Goal: Contribute content

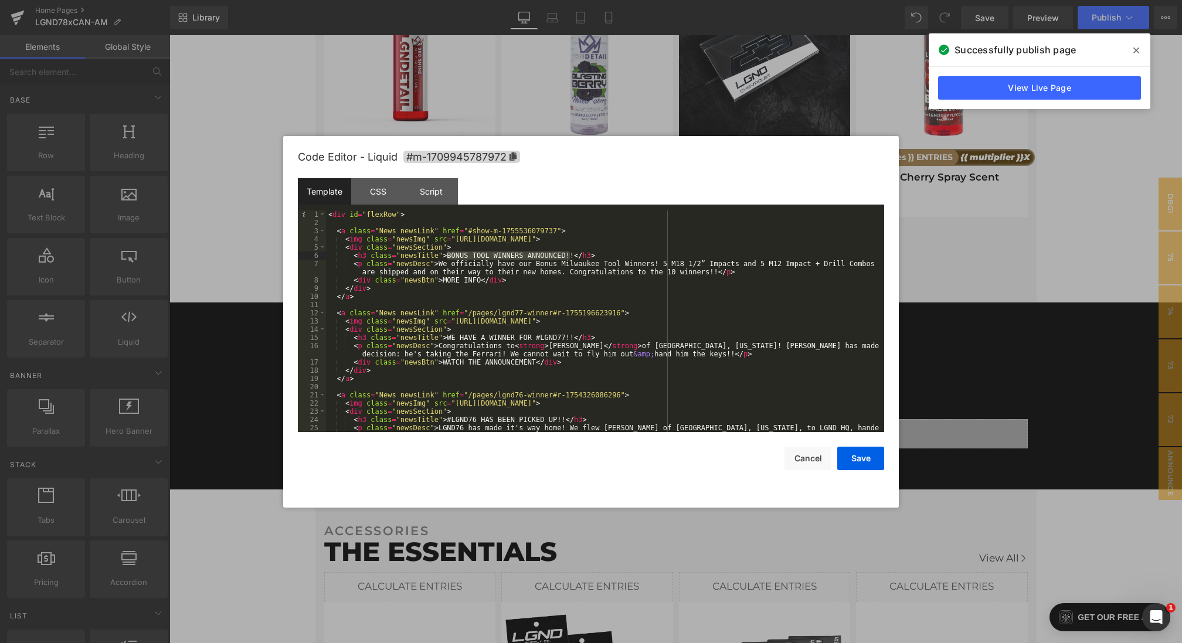
click at [237, 300] on div at bounding box center [591, 321] width 1182 height 643
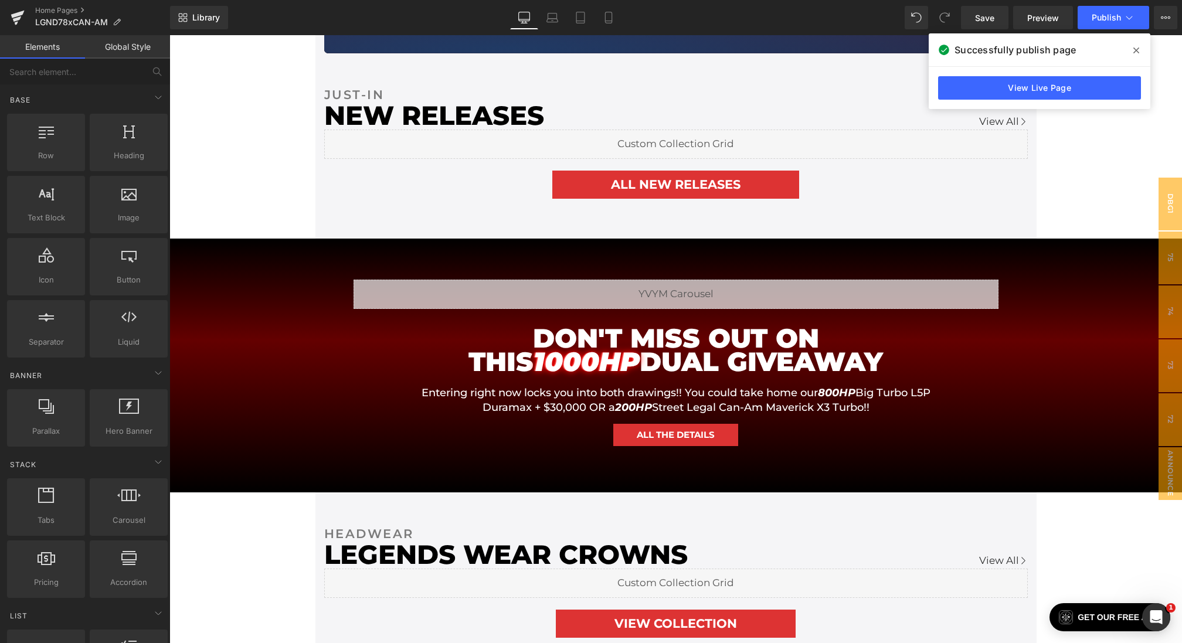
scroll to position [530, 0]
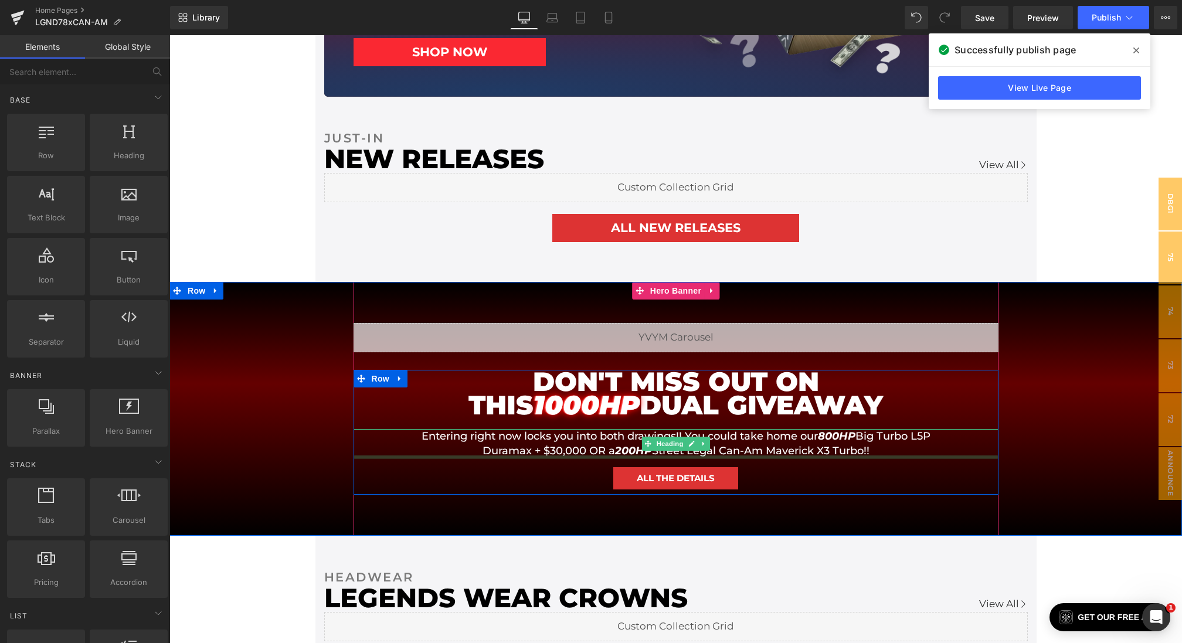
click at [803, 454] on h1 "Entering right now locks you into both drawings!! You could take home our 800HP…" at bounding box center [676, 443] width 528 height 29
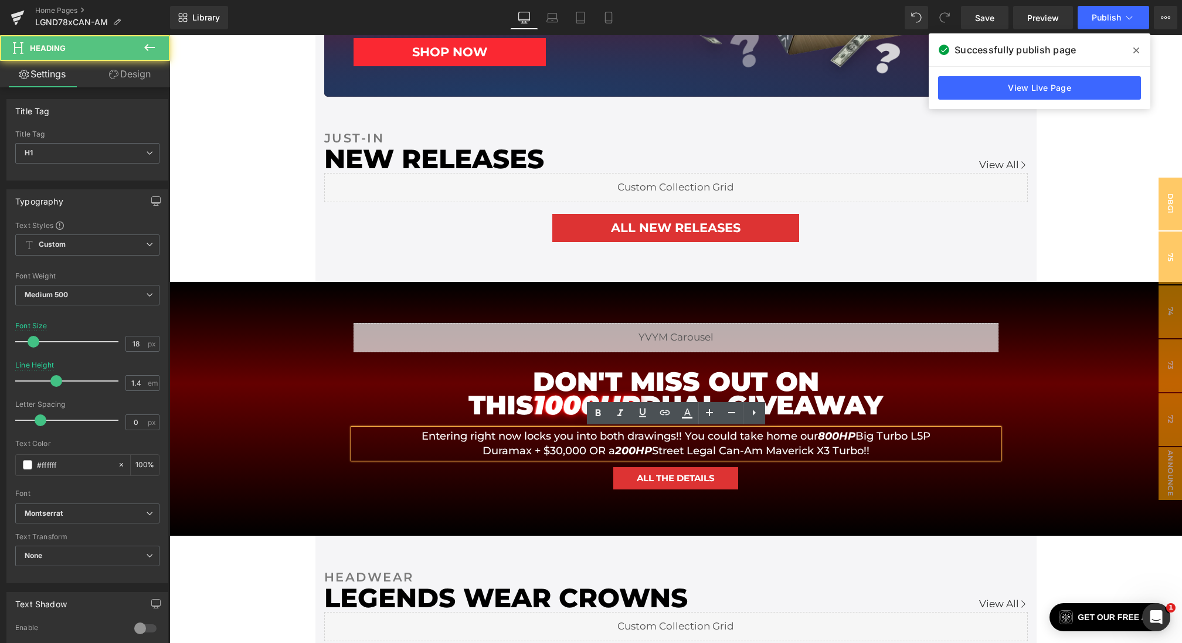
click at [830, 449] on h1 "Entering right now locks you into both drawings!! You could take home our 800HP…" at bounding box center [676, 443] width 528 height 29
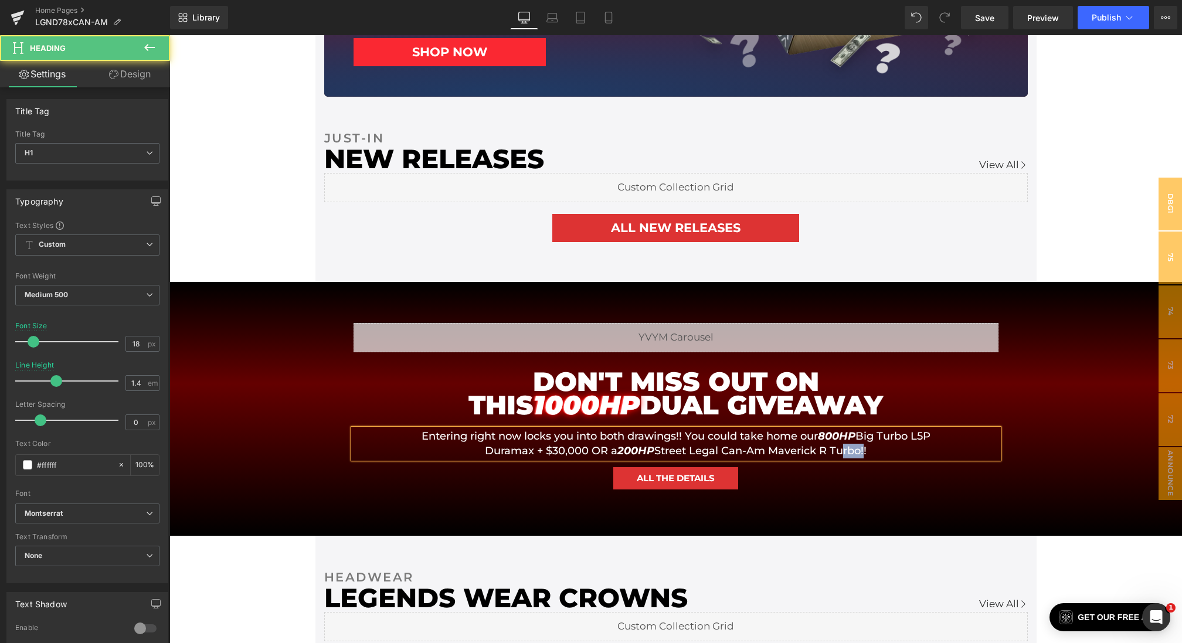
drag, startPoint x: 862, startPoint y: 453, endPoint x: 837, endPoint y: 453, distance: 25.2
click at [837, 453] on h1 "Entering right now locks you into both drawings!! You could take home our 800HP…" at bounding box center [676, 443] width 528 height 29
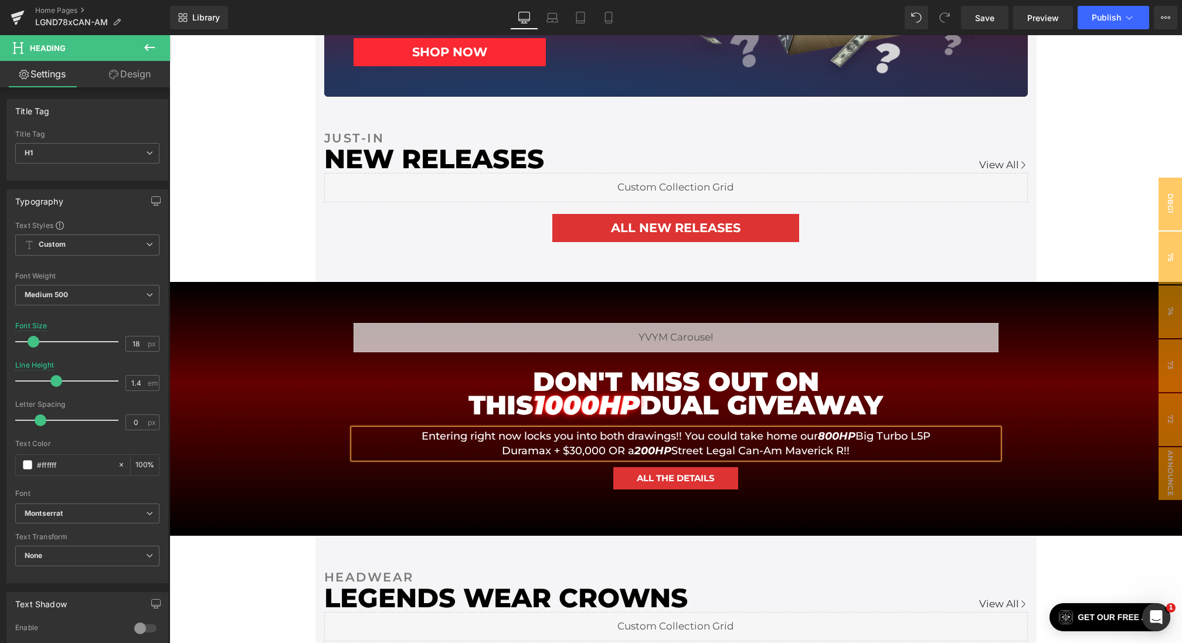
click at [1081, 395] on div "Liquid DON'T MISS OUT ON THIS 1000HP DUAL GIVEAWAY Heading Entering right now l…" at bounding box center [675, 409] width 1013 height 254
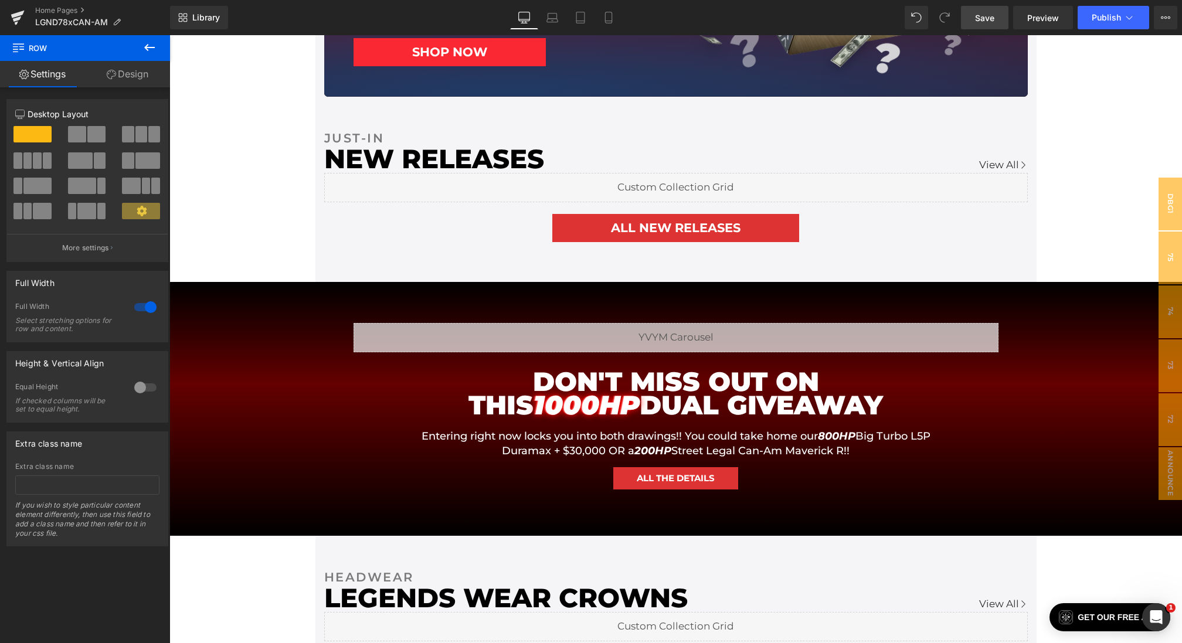
drag, startPoint x: 994, startPoint y: 18, endPoint x: 711, endPoint y: 262, distance: 373.3
click at [994, 18] on span "Save" at bounding box center [984, 18] width 19 height 12
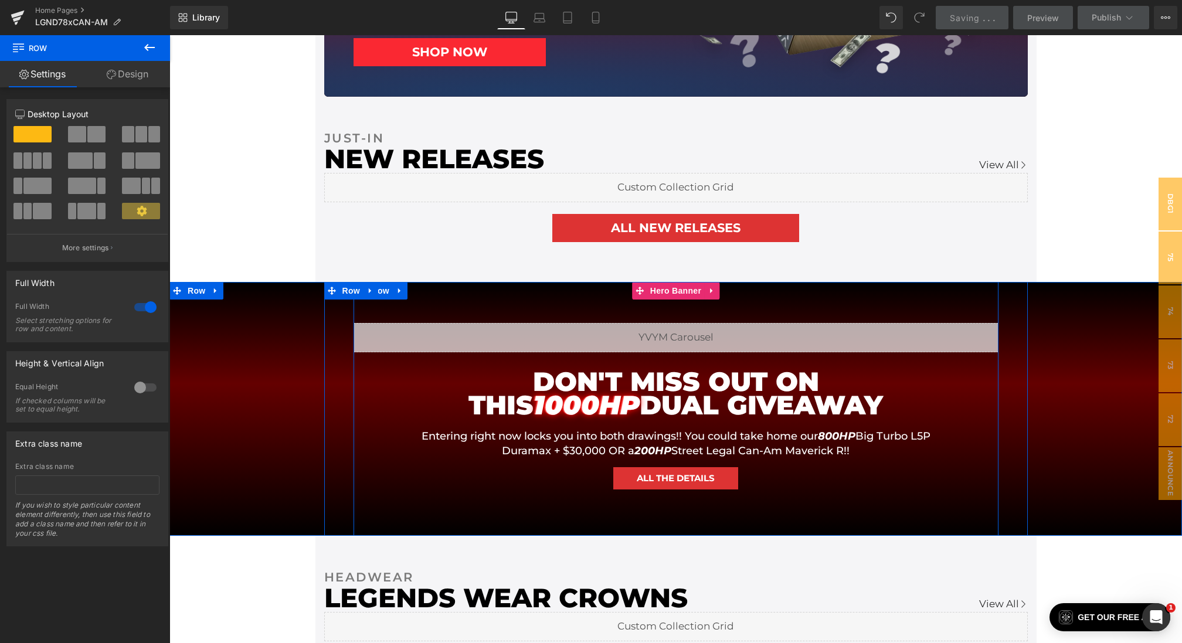
scroll to position [0, 0]
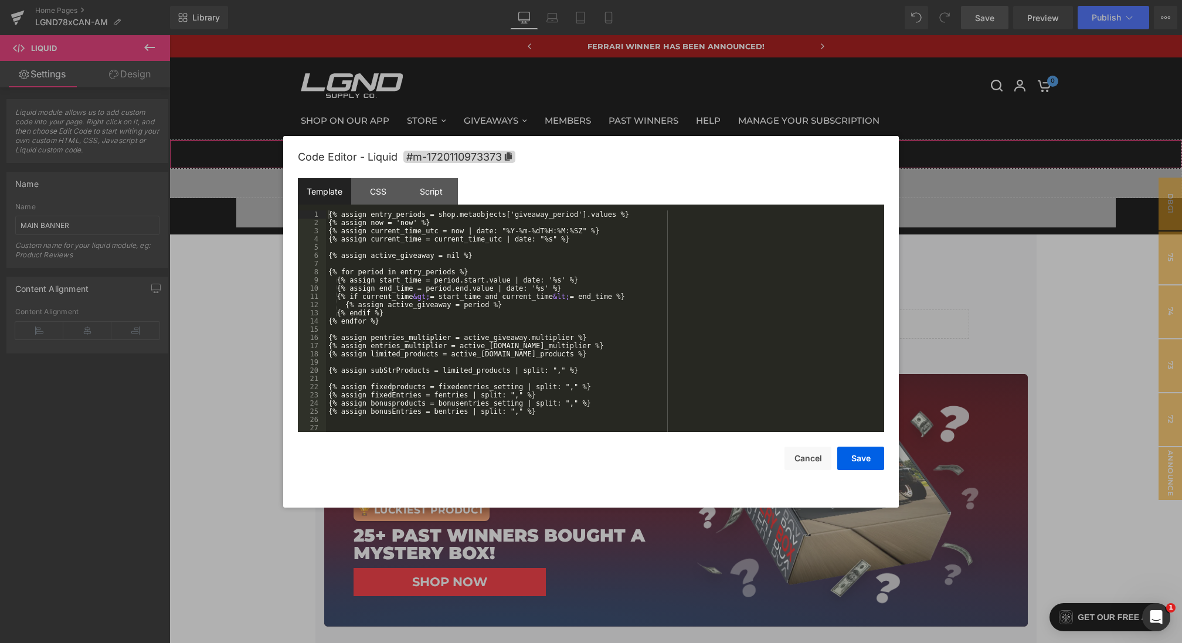
click at [447, 0] on div "Button You are previewing how the will restyle your page. You can not edit Elem…" at bounding box center [591, 0] width 1182 height 0
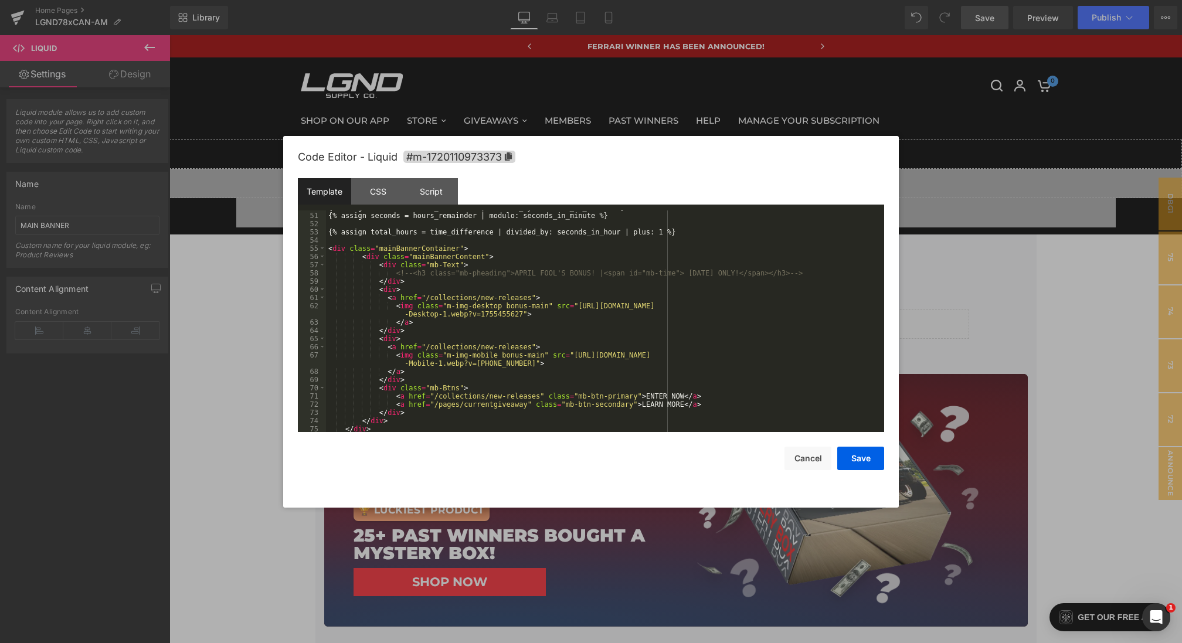
scroll to position [432, 0]
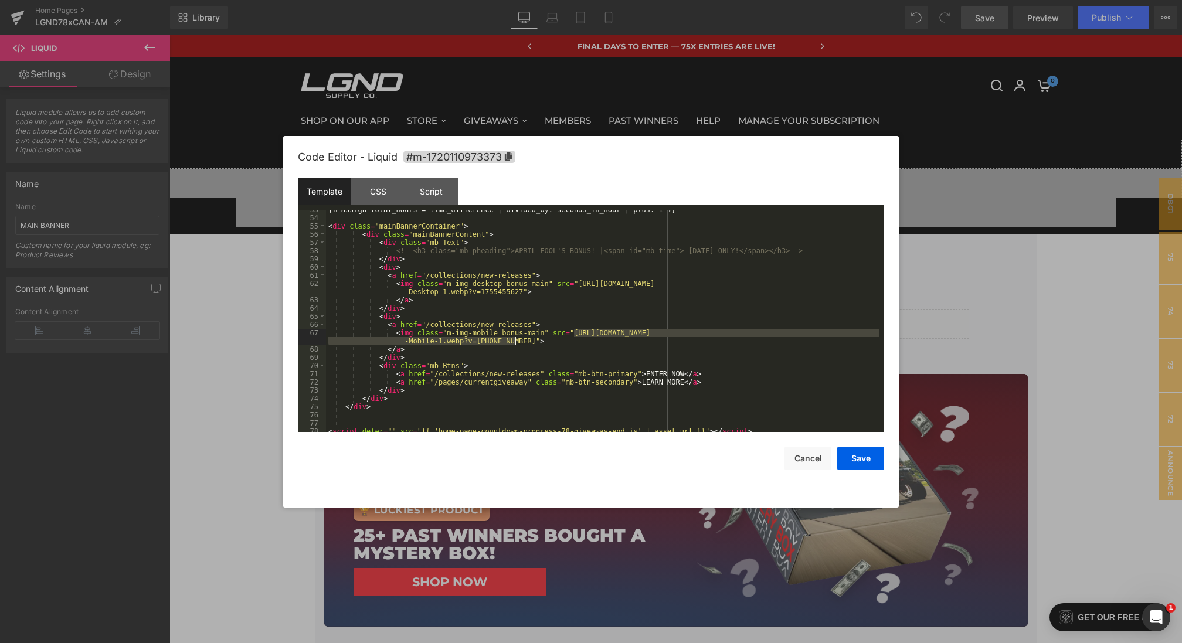
drag, startPoint x: 573, startPoint y: 334, endPoint x: 518, endPoint y: 341, distance: 55.6
click at [518, 341] on div "{% assign total_hours = time_difference | divided_by: seconds_in_hour | plus: 1…" at bounding box center [603, 325] width 554 height 238
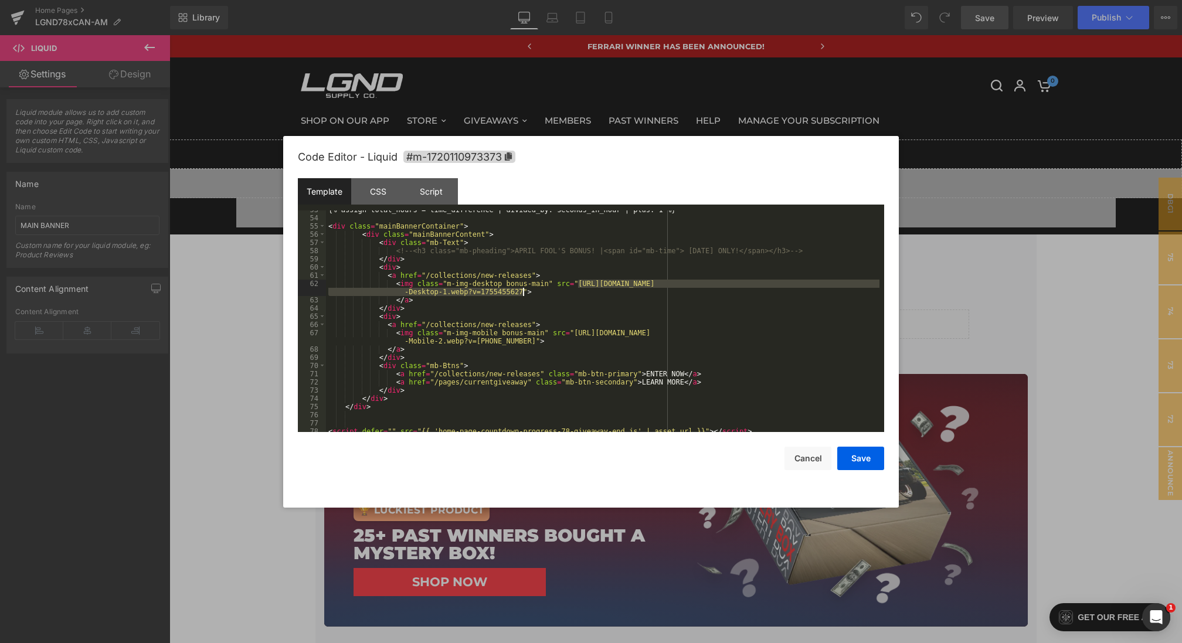
drag, startPoint x: 579, startPoint y: 287, endPoint x: 524, endPoint y: 294, distance: 55.6
click at [524, 294] on div "{% assign total_hours = time_difference | divided_by: seconds_in_hour | plus: 1…" at bounding box center [603, 325] width 554 height 238
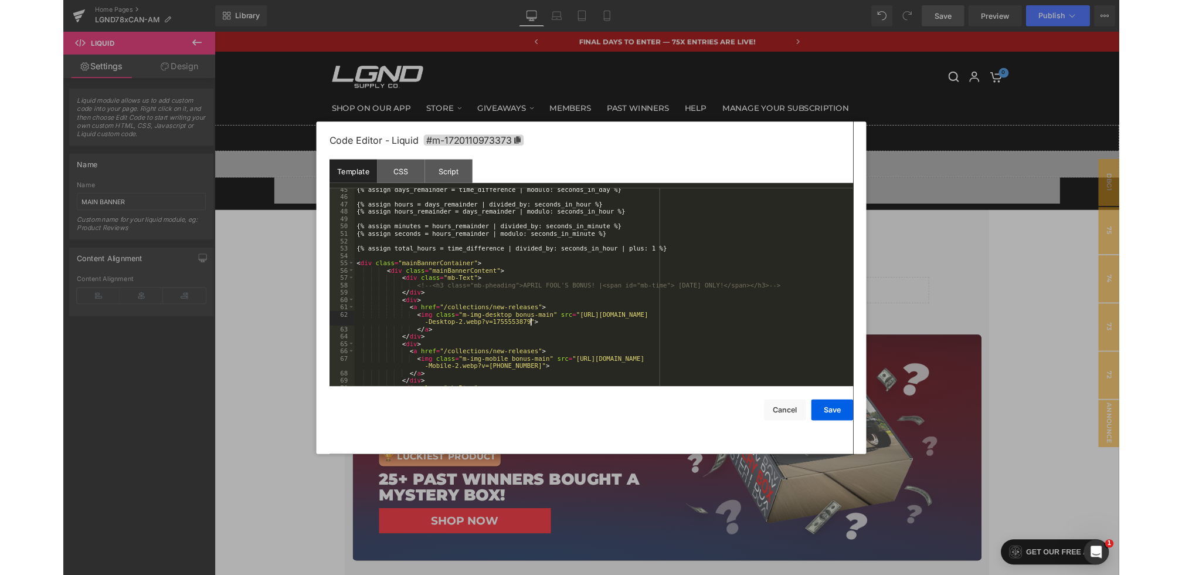
scroll to position [359, 0]
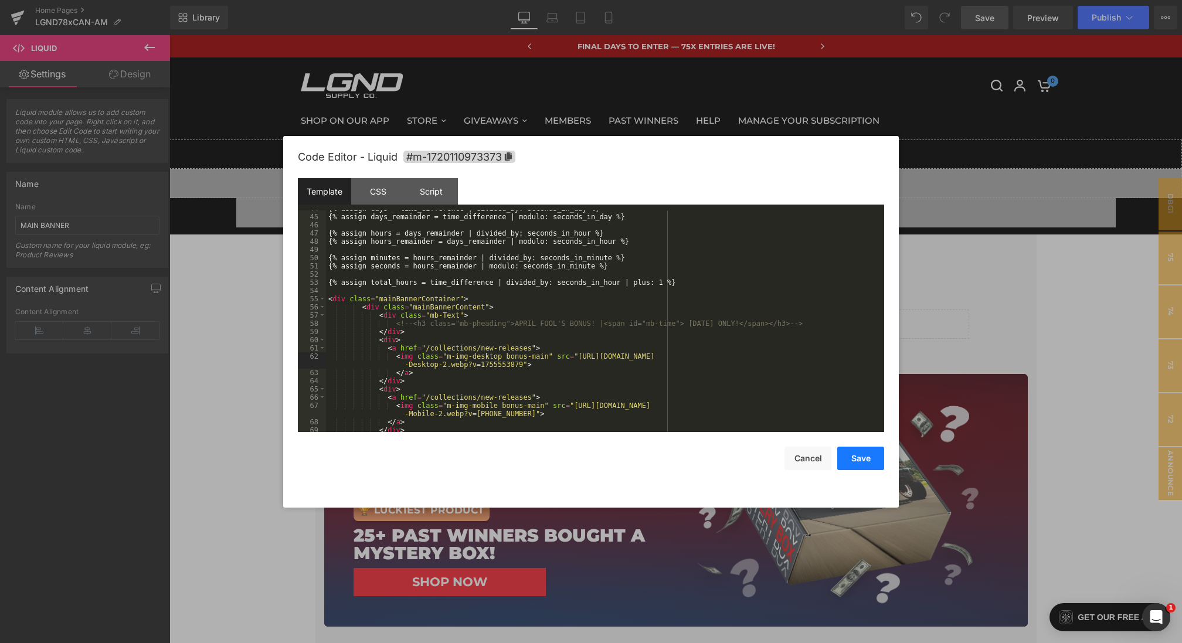
click at [861, 460] on button "Save" at bounding box center [860, 458] width 47 height 23
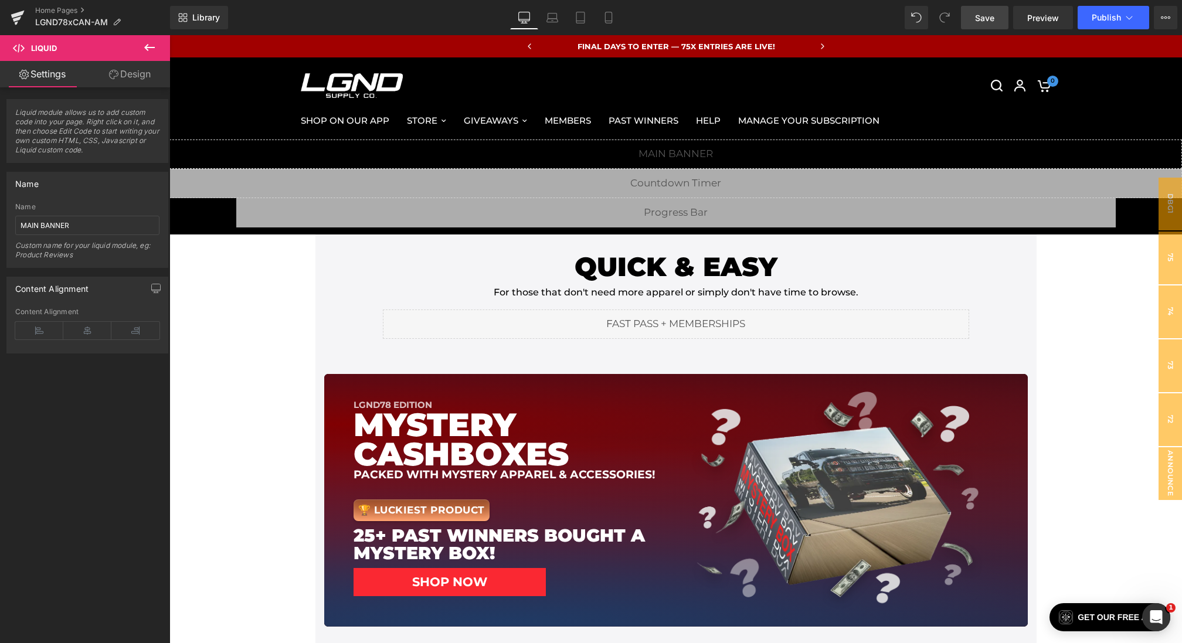
click at [986, 14] on span "Save" at bounding box center [984, 18] width 19 height 12
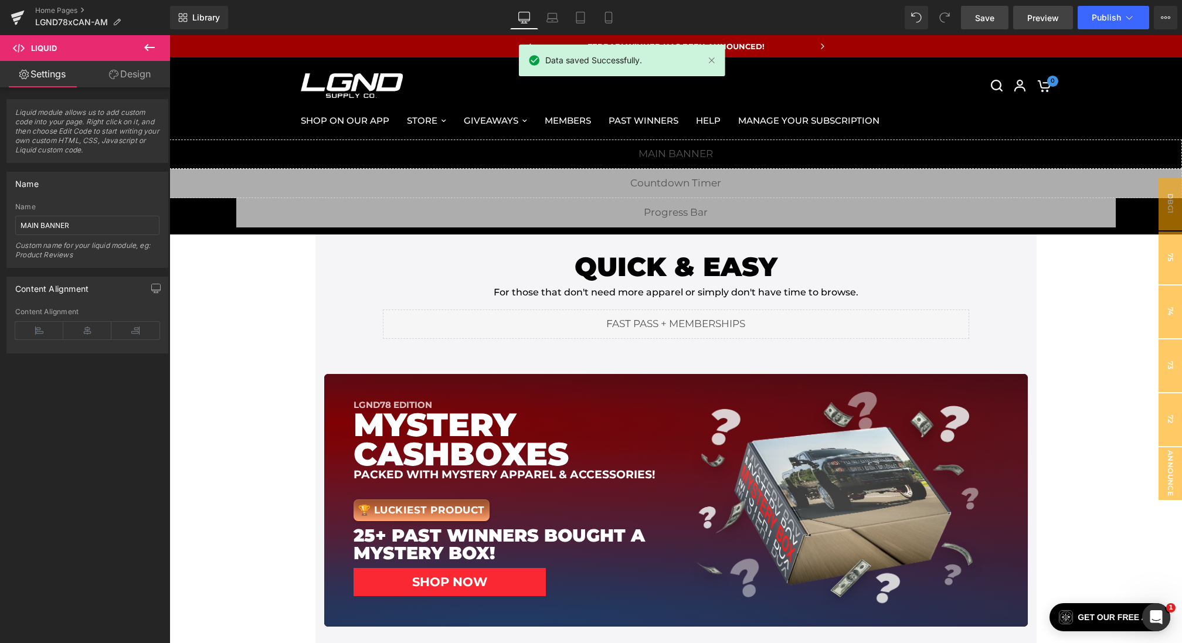
click at [1020, 15] on link "Preview" at bounding box center [1043, 17] width 60 height 23
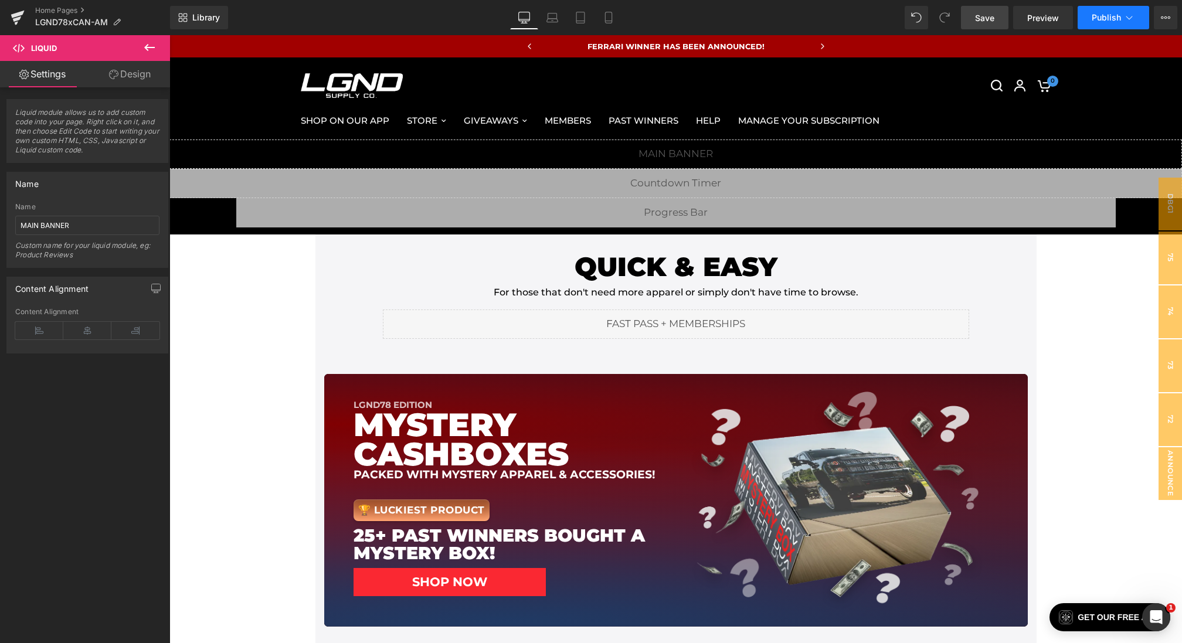
click at [1112, 18] on span "Publish" at bounding box center [1106, 17] width 29 height 9
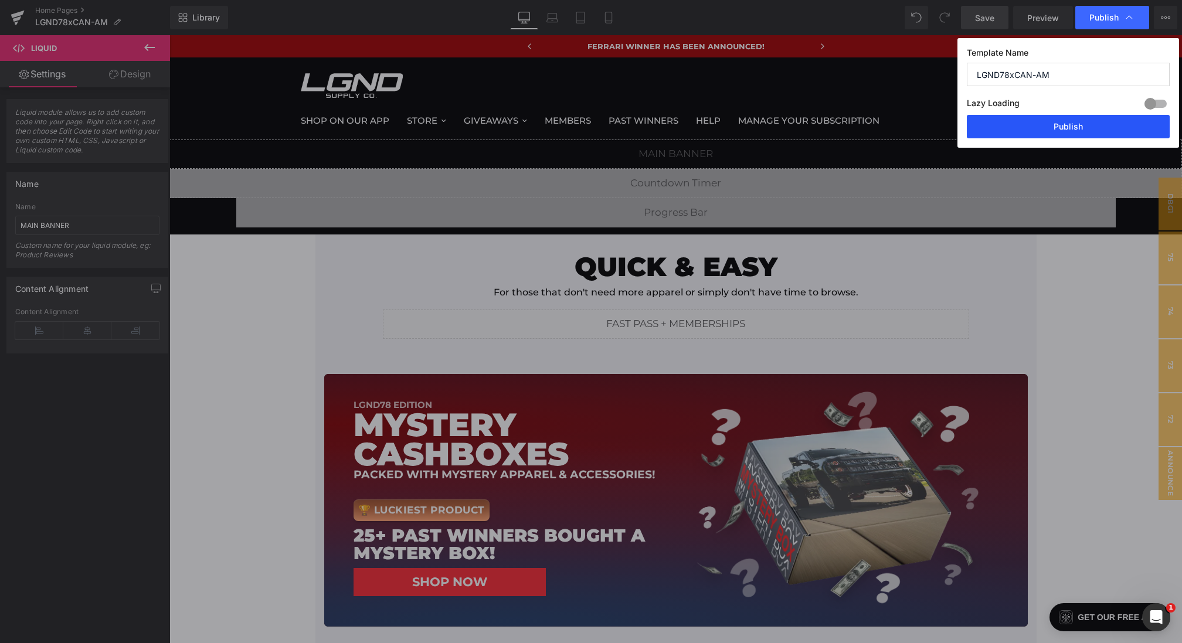
click at [1056, 133] on button "Publish" at bounding box center [1068, 126] width 203 height 23
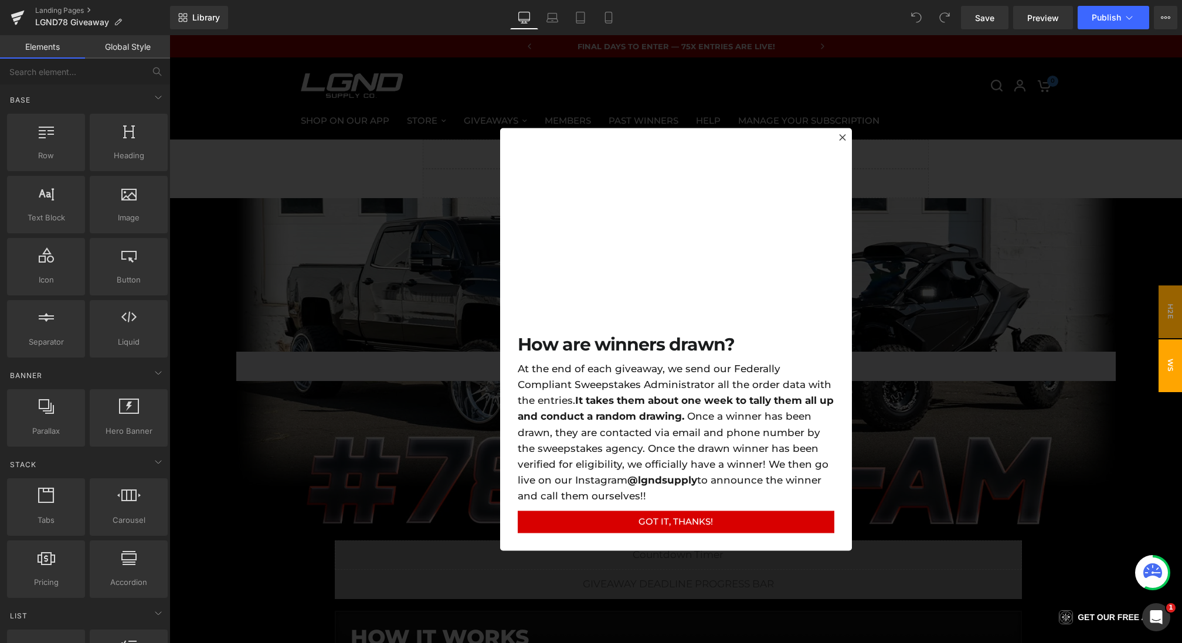
click at [483, 255] on div at bounding box center [675, 339] width 1013 height 608
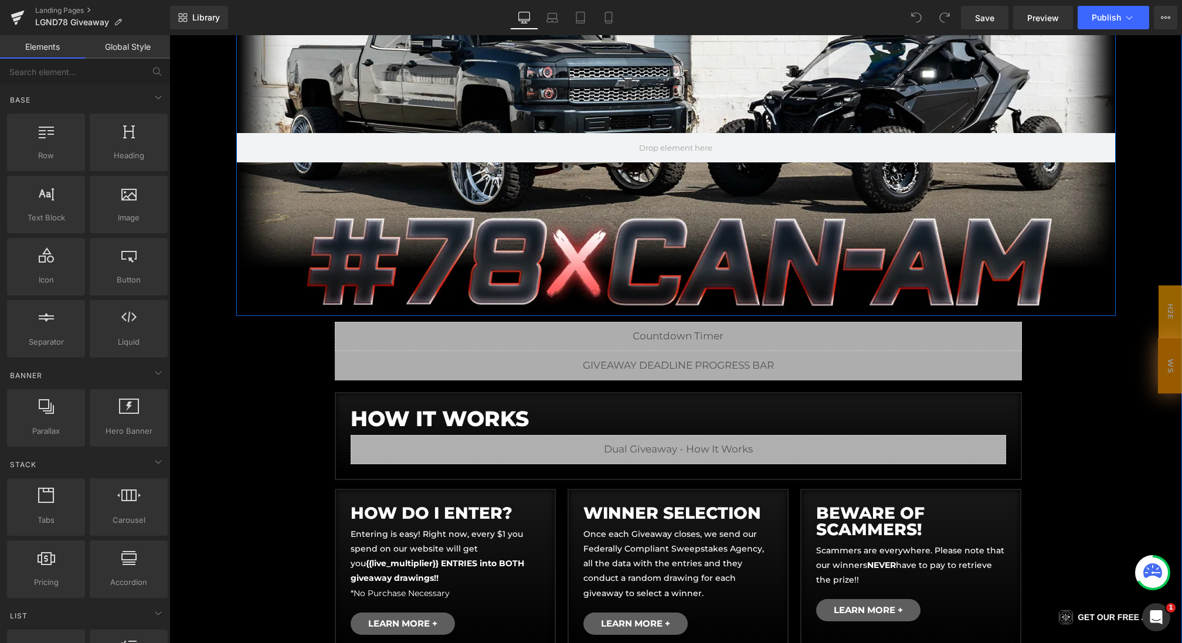
scroll to position [271, 0]
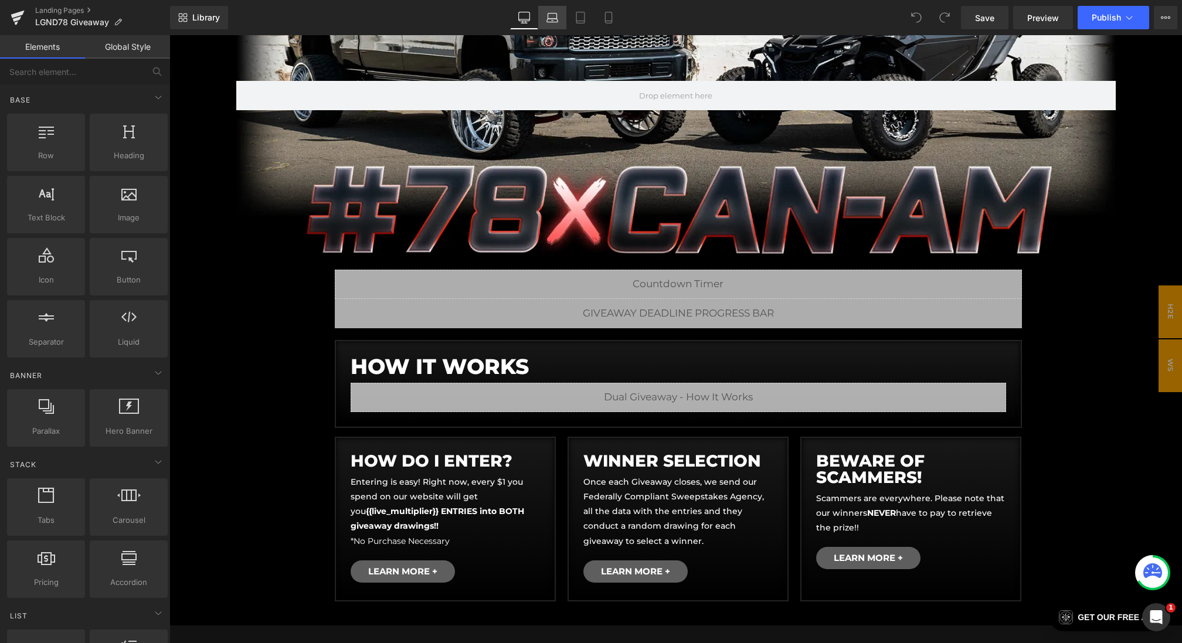
click at [556, 23] on link "Laptop" at bounding box center [552, 17] width 28 height 23
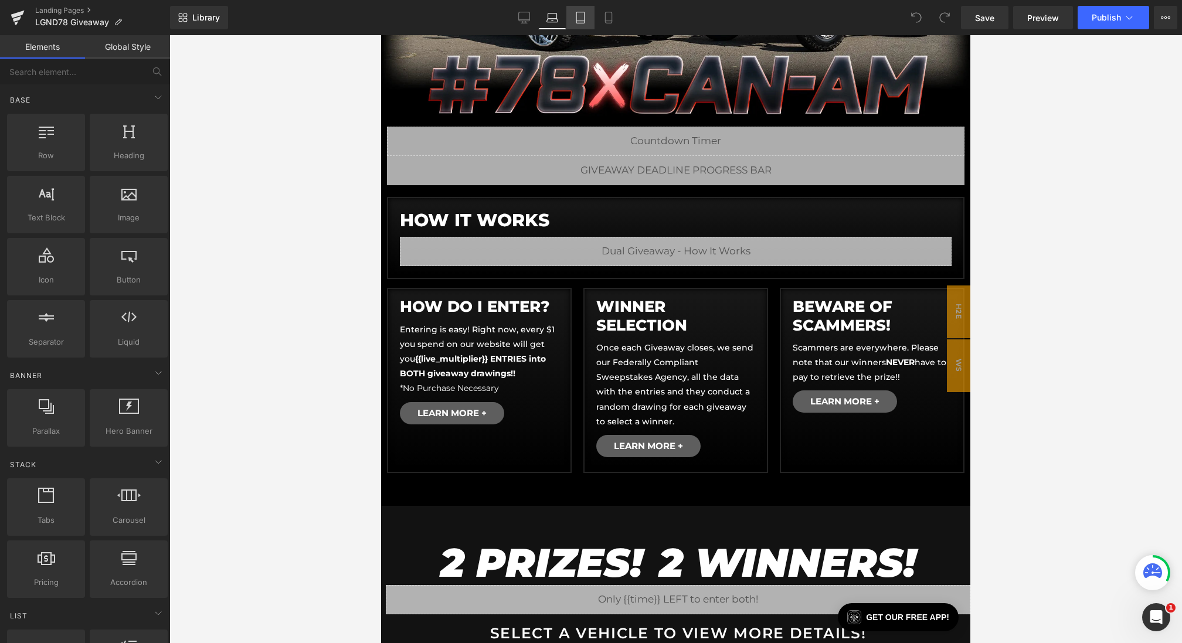
click at [589, 20] on link "Tablet" at bounding box center [580, 17] width 28 height 23
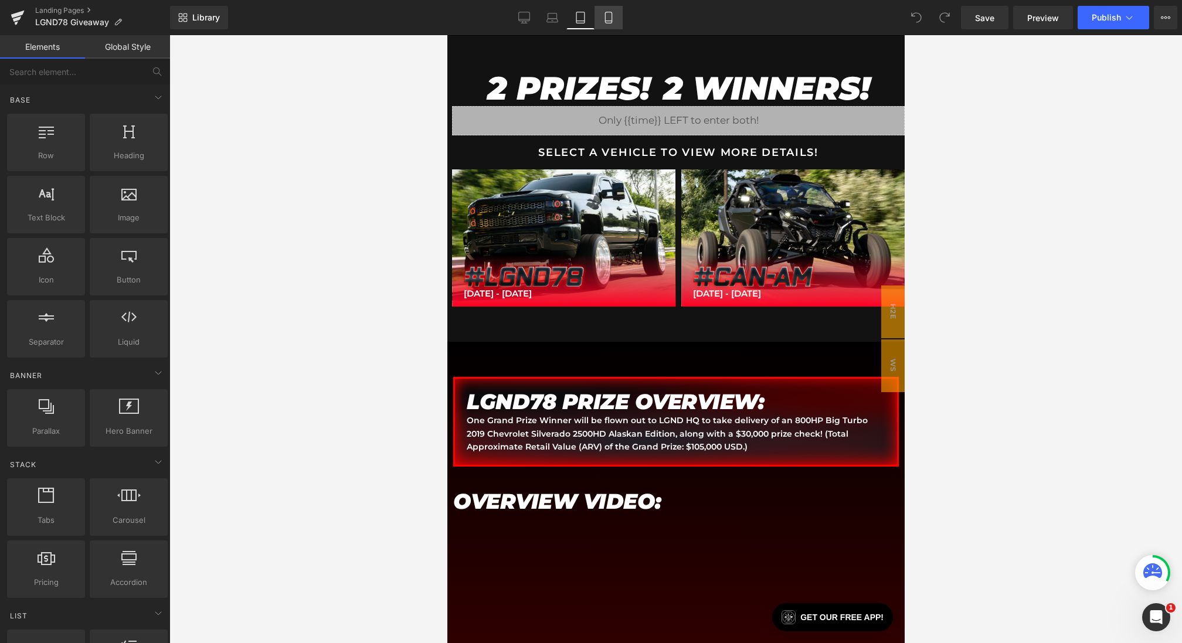
click at [620, 20] on link "Mobile" at bounding box center [609, 17] width 28 height 23
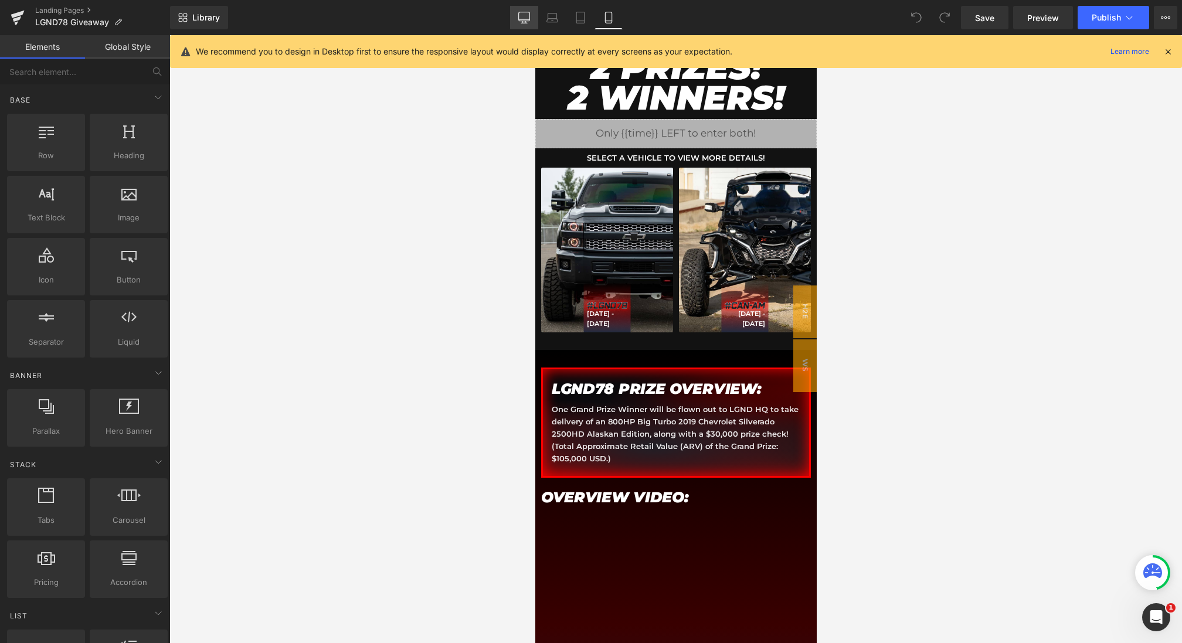
click at [532, 19] on link "Desktop" at bounding box center [524, 17] width 28 height 23
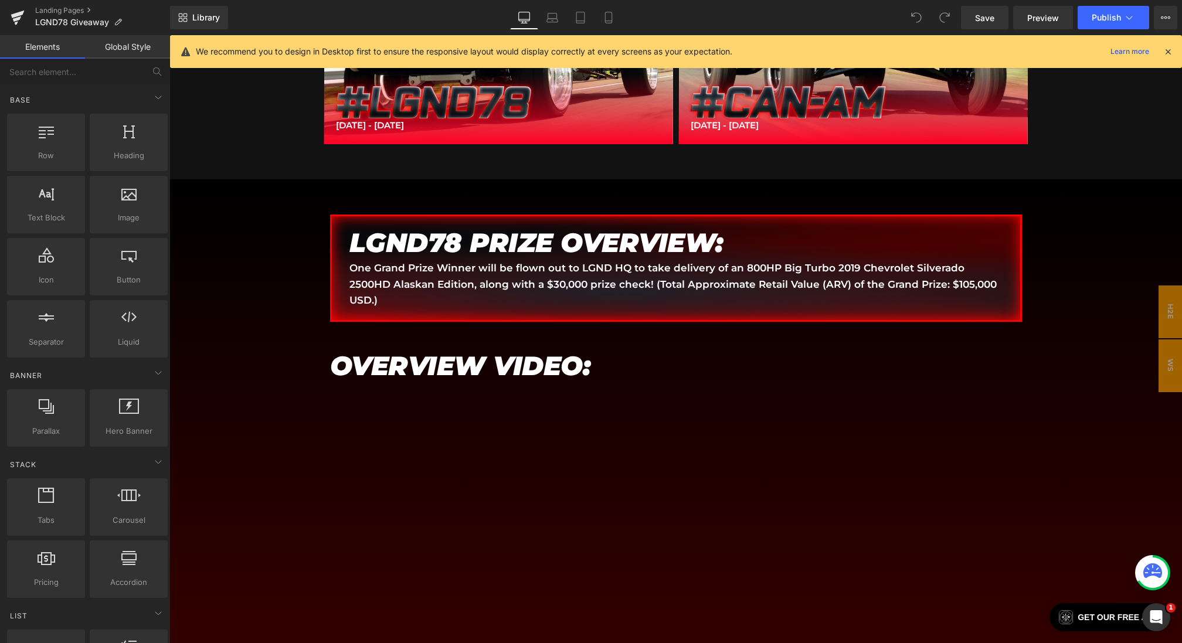
scroll to position [1055, 0]
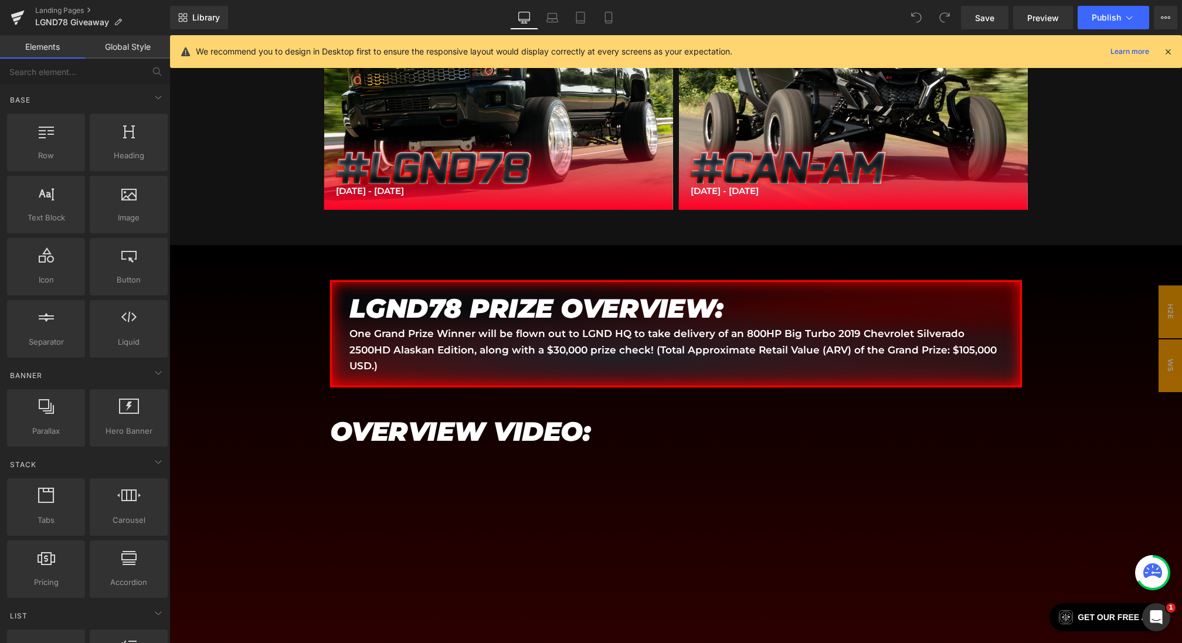
click at [1169, 52] on icon at bounding box center [1168, 51] width 11 height 11
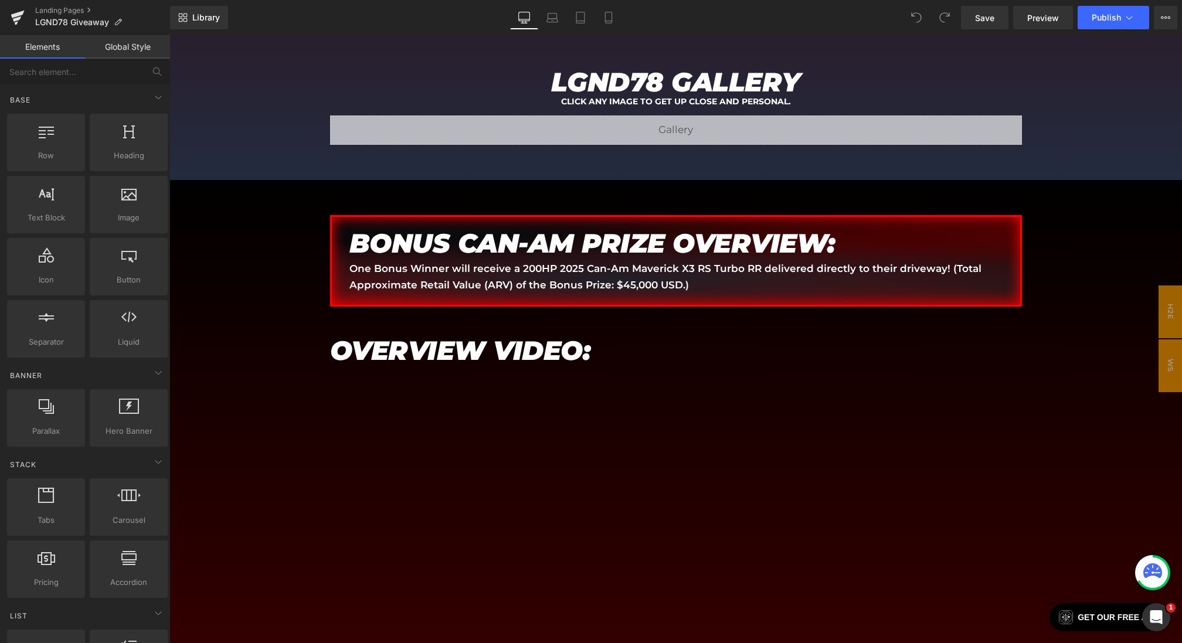
scroll to position [2160, 0]
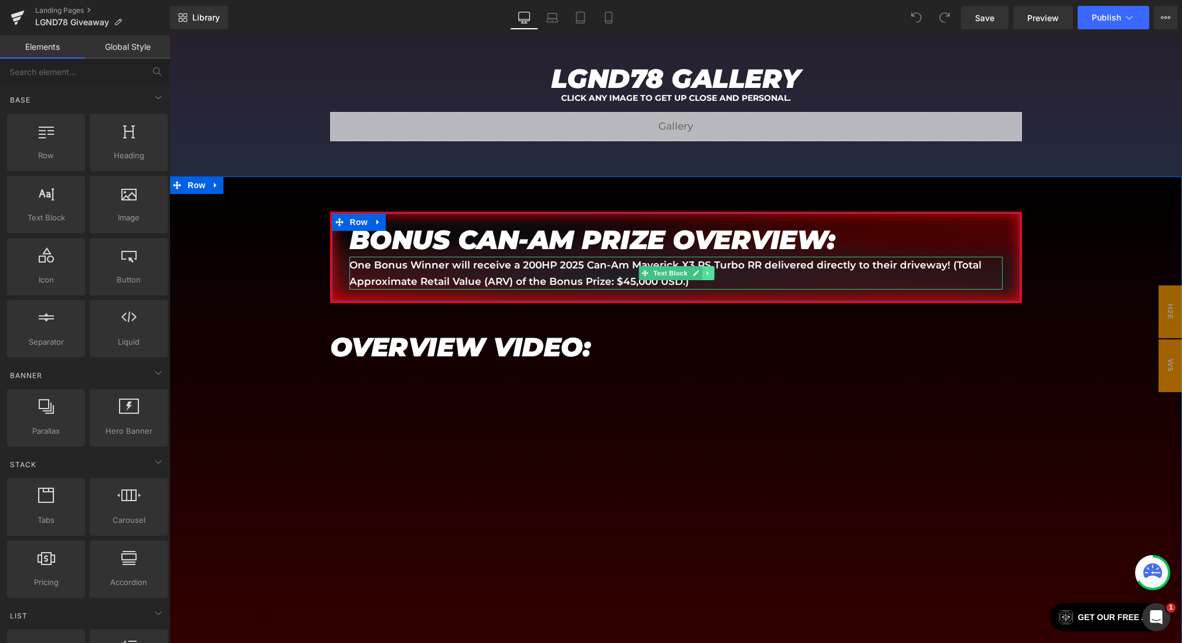
click at [702, 266] on link at bounding box center [708, 273] width 12 height 14
click at [775, 257] on p "One Bonus Winner will receive a 200HP 2025 Can-Am Maverick X3 RS Turbo RR deliv…" at bounding box center [675, 273] width 653 height 32
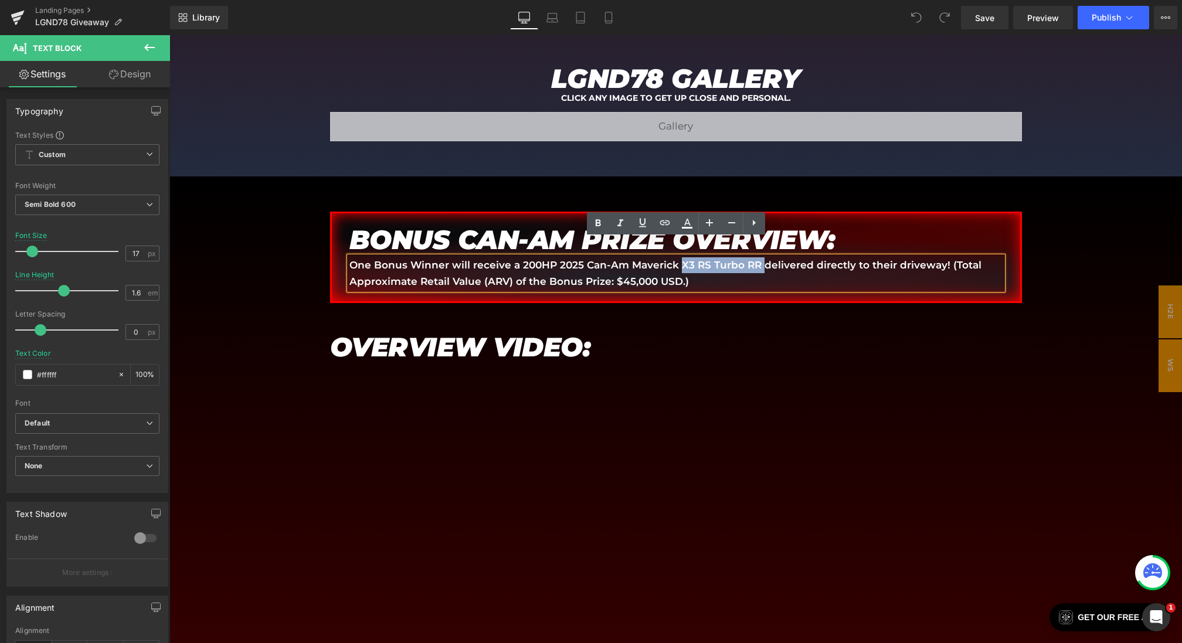
drag, startPoint x: 675, startPoint y: 248, endPoint x: 757, endPoint y: 249, distance: 81.5
click at [757, 257] on p "One Bonus Winner will receive a 200HP 2025 Can-Am Maverick X3 RS Turbo RR deliv…" at bounding box center [675, 273] width 653 height 32
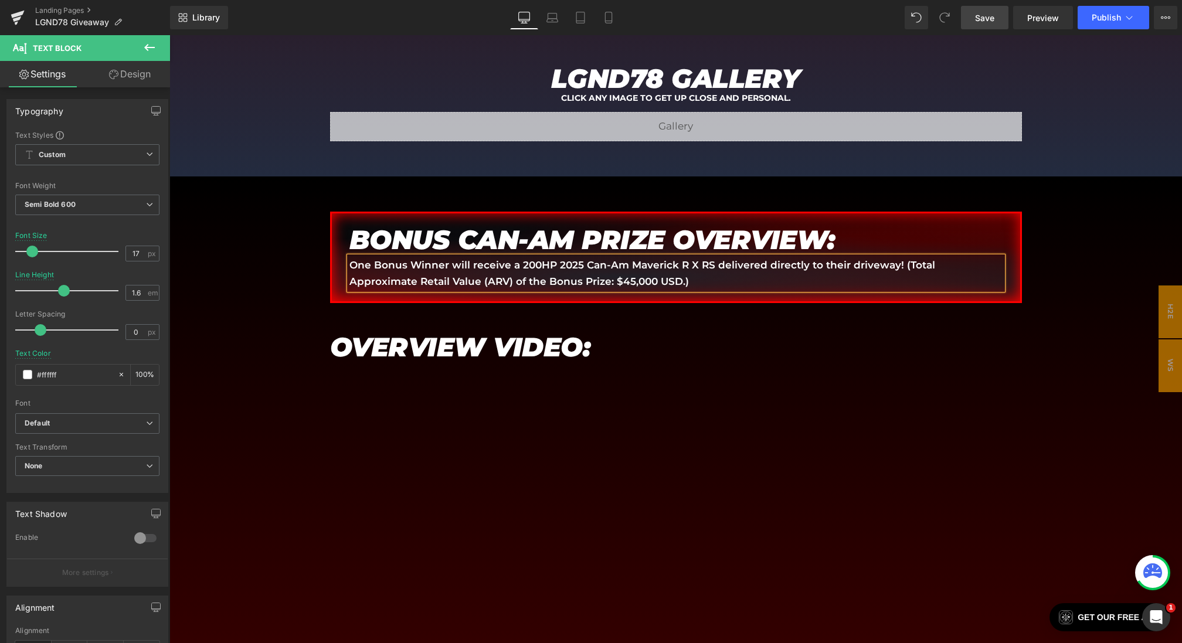
click at [988, 12] on span "Save" at bounding box center [984, 18] width 19 height 12
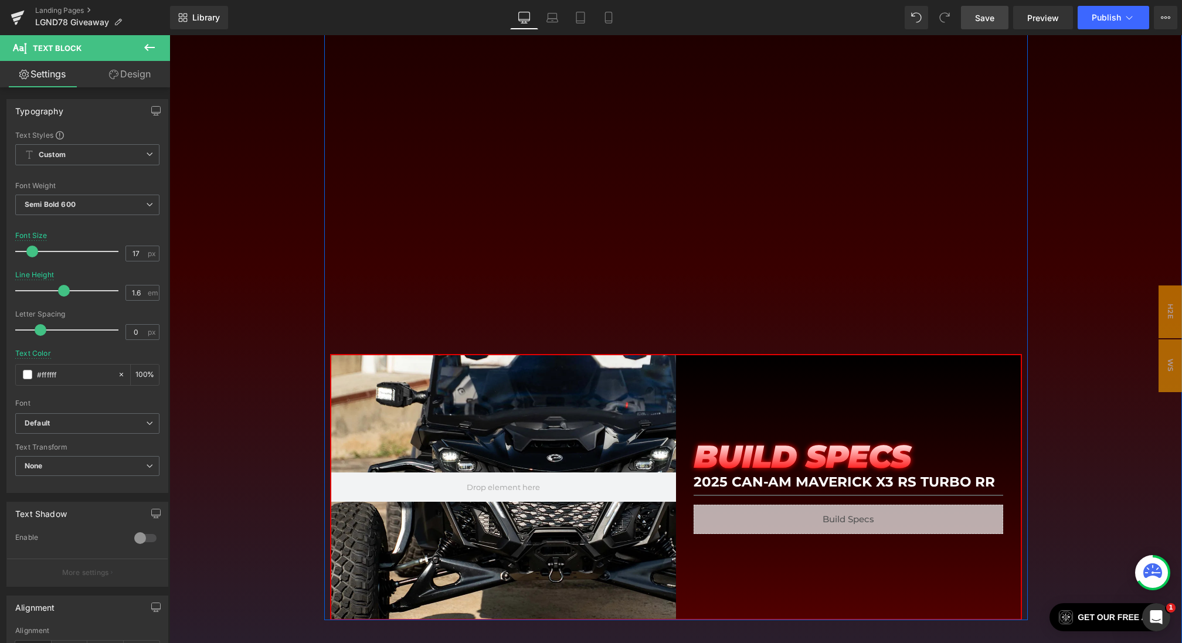
scroll to position [2610, 0]
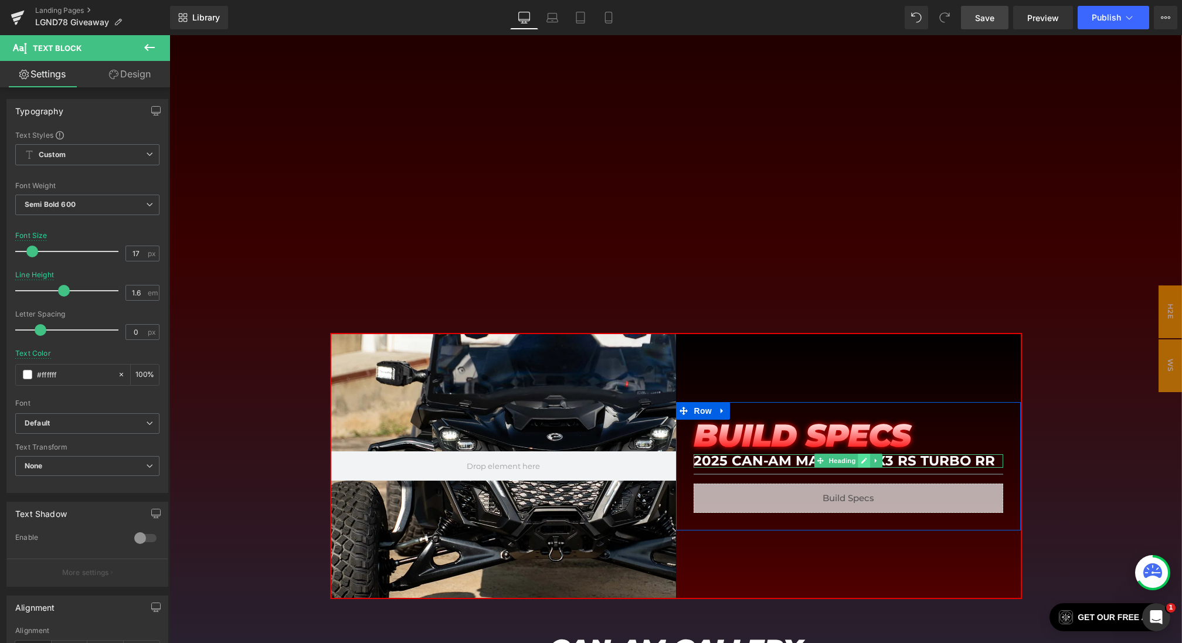
click at [868, 454] on link at bounding box center [864, 461] width 12 height 14
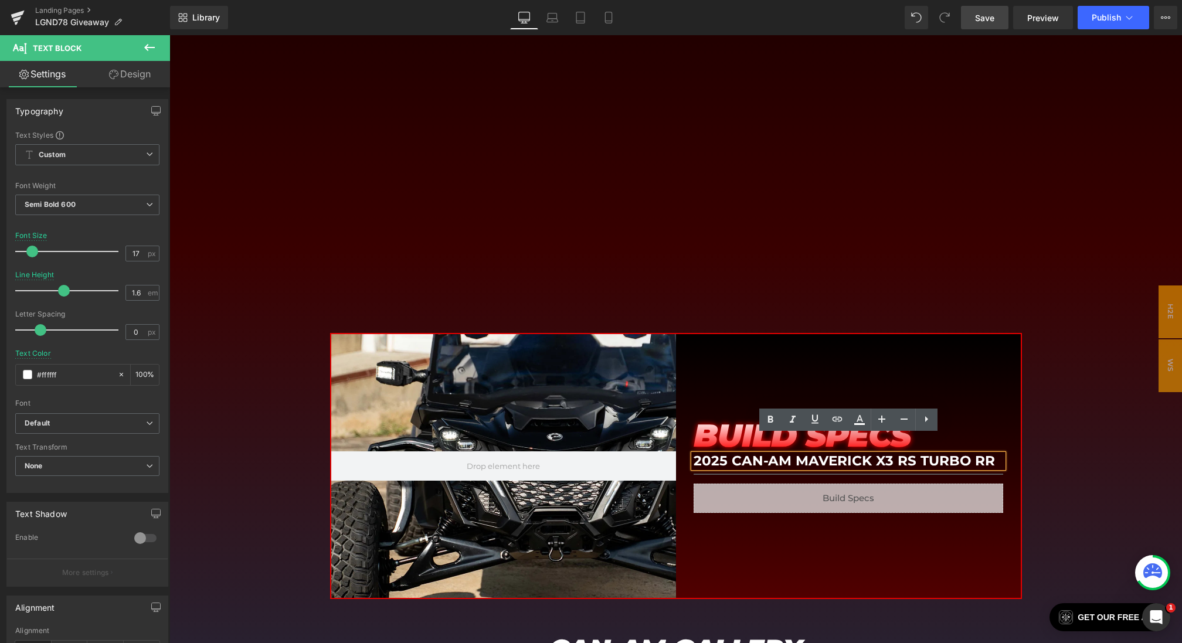
click at [909, 454] on h1 "2025 Can-Am Maverick X3 RS Turbo RR" at bounding box center [849, 460] width 310 height 13
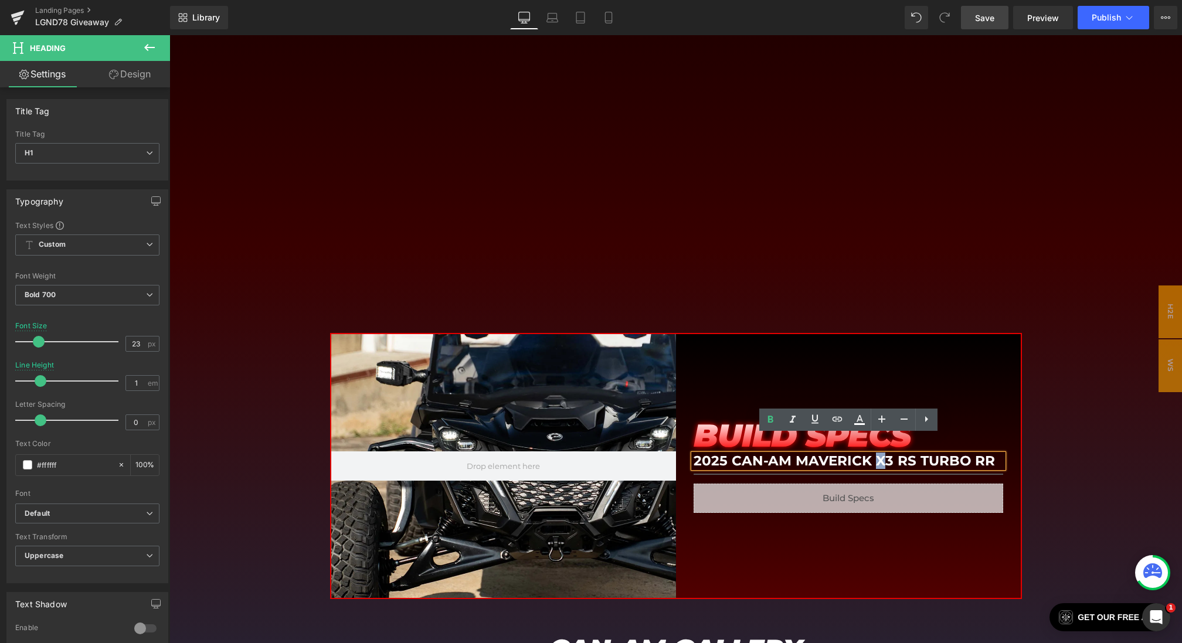
click at [875, 454] on h1 "2025 Can-Am Maverick X3 RS Turbo RR" at bounding box center [849, 460] width 310 height 13
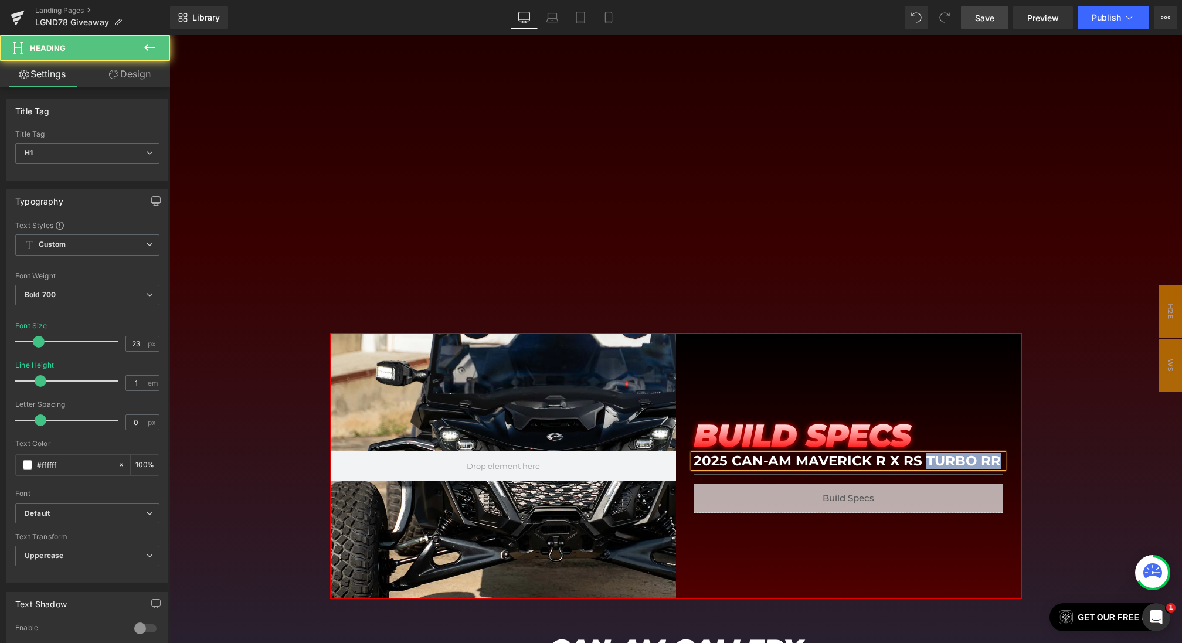
drag, startPoint x: 921, startPoint y: 442, endPoint x: 1035, endPoint y: 441, distance: 114.3
click at [1035, 441] on div "bONUS CAN-AM PRIZE OVERVIEW: Heading One Bonus Winner will receive a 200HP 2025…" at bounding box center [675, 269] width 1013 height 1014
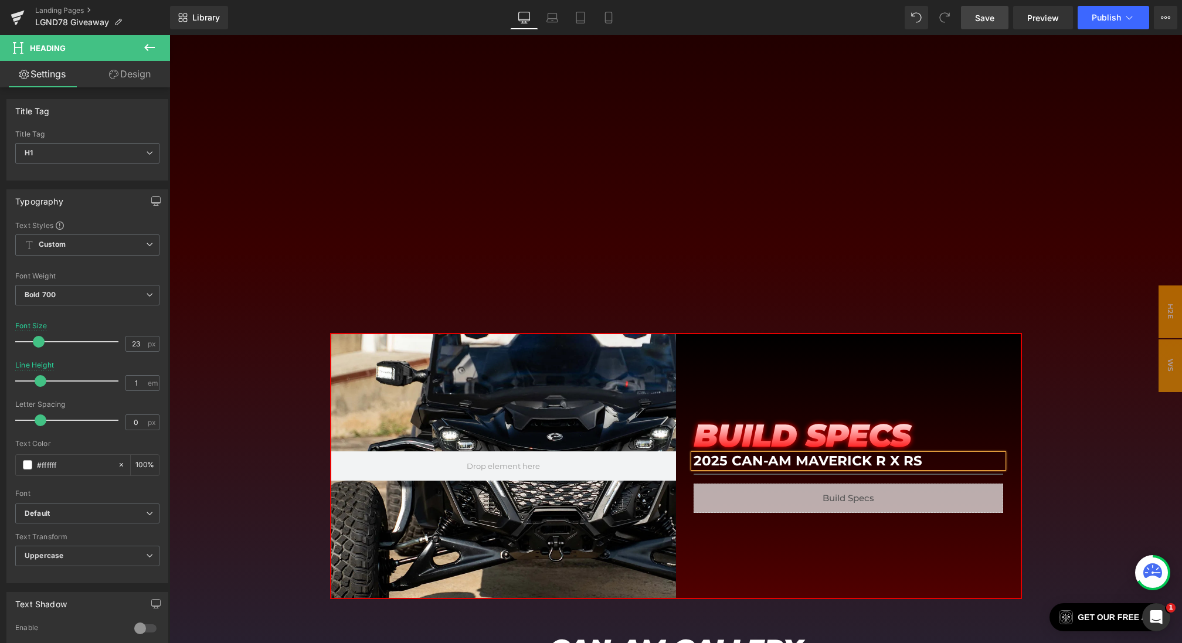
click at [991, 17] on span "Save" at bounding box center [984, 18] width 19 height 12
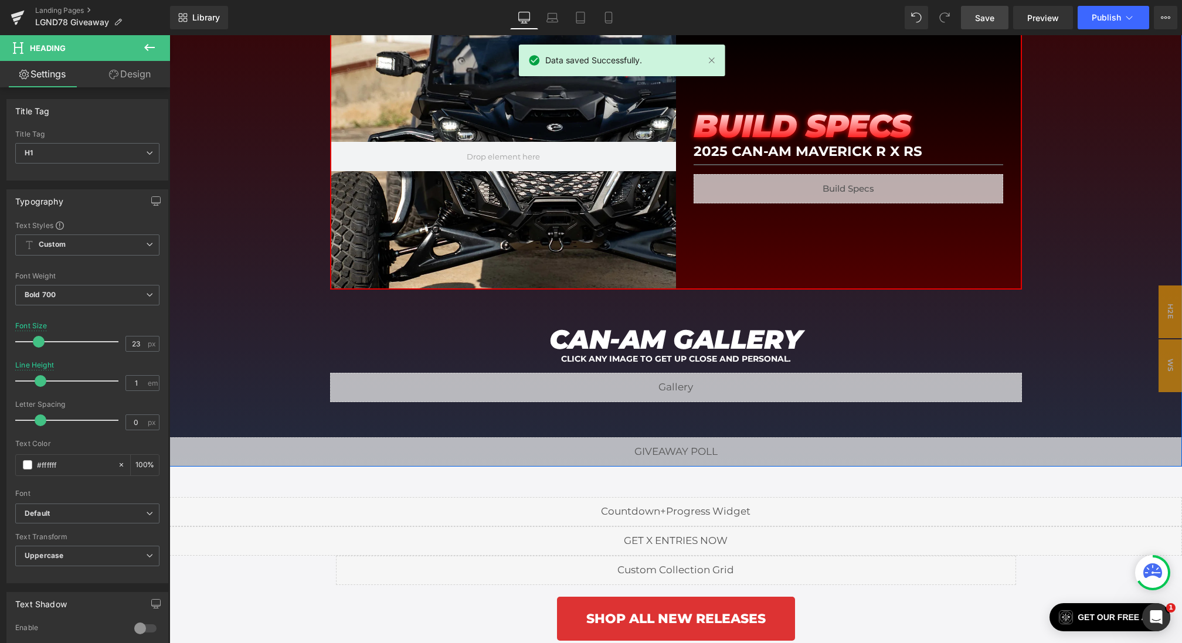
scroll to position [2972, 0]
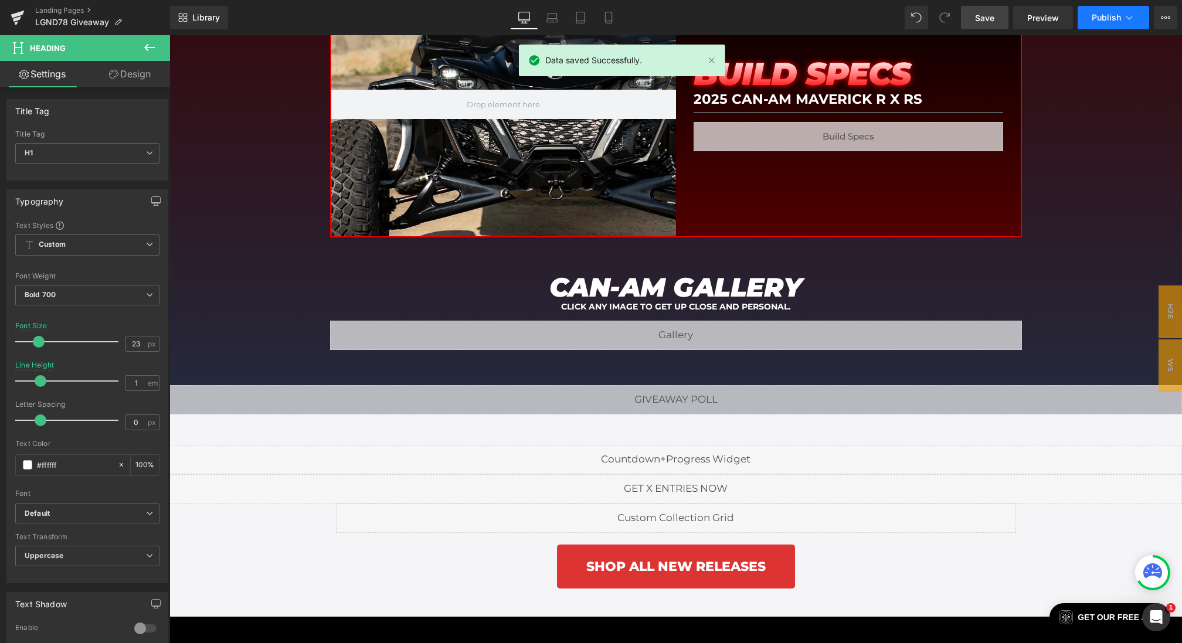
click at [1105, 22] on button "Publish" at bounding box center [1114, 17] width 72 height 23
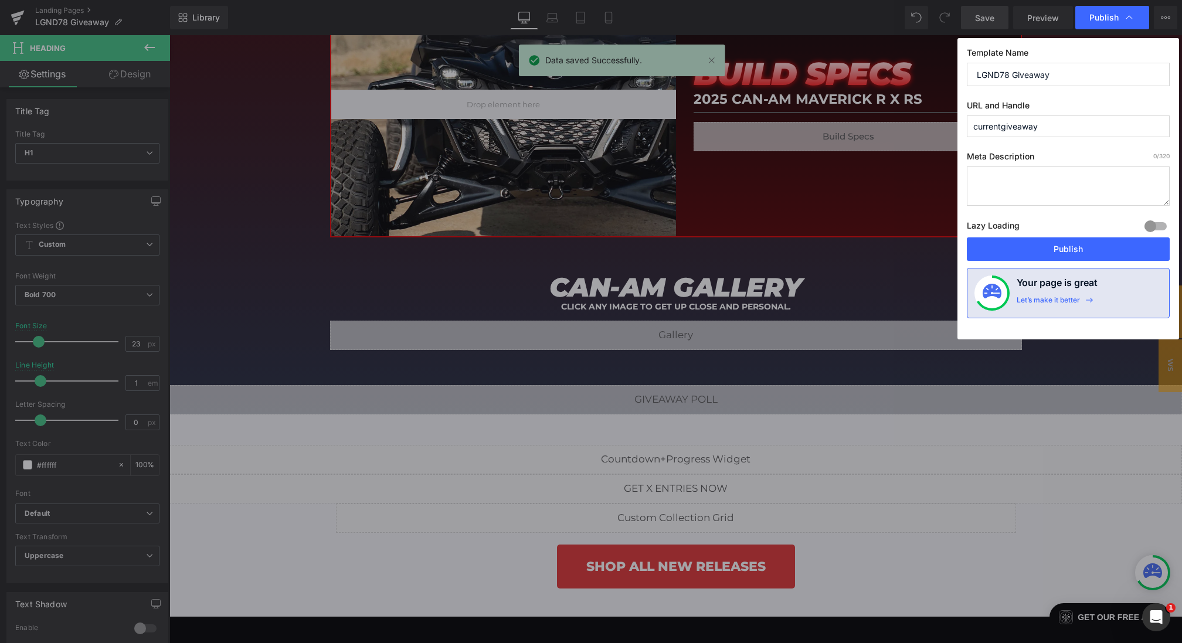
click at [1033, 236] on div "Lazy Loading Build Upgrade plan to unlock" at bounding box center [1068, 227] width 203 height 19
click at [1032, 256] on button "Publish" at bounding box center [1068, 248] width 203 height 23
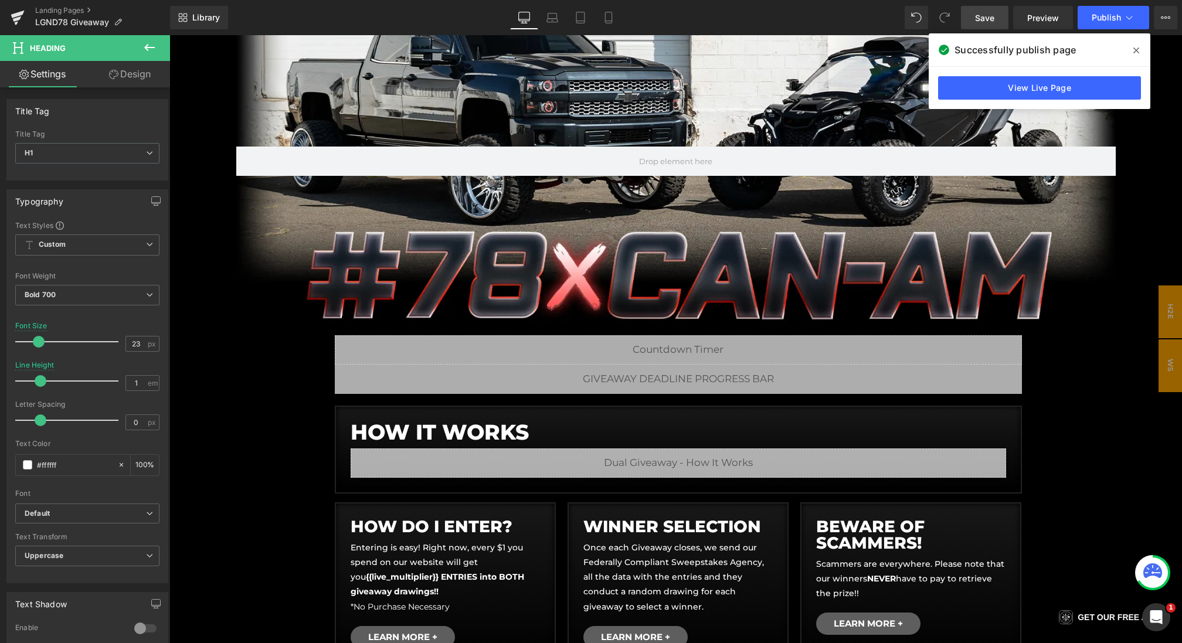
scroll to position [181, 0]
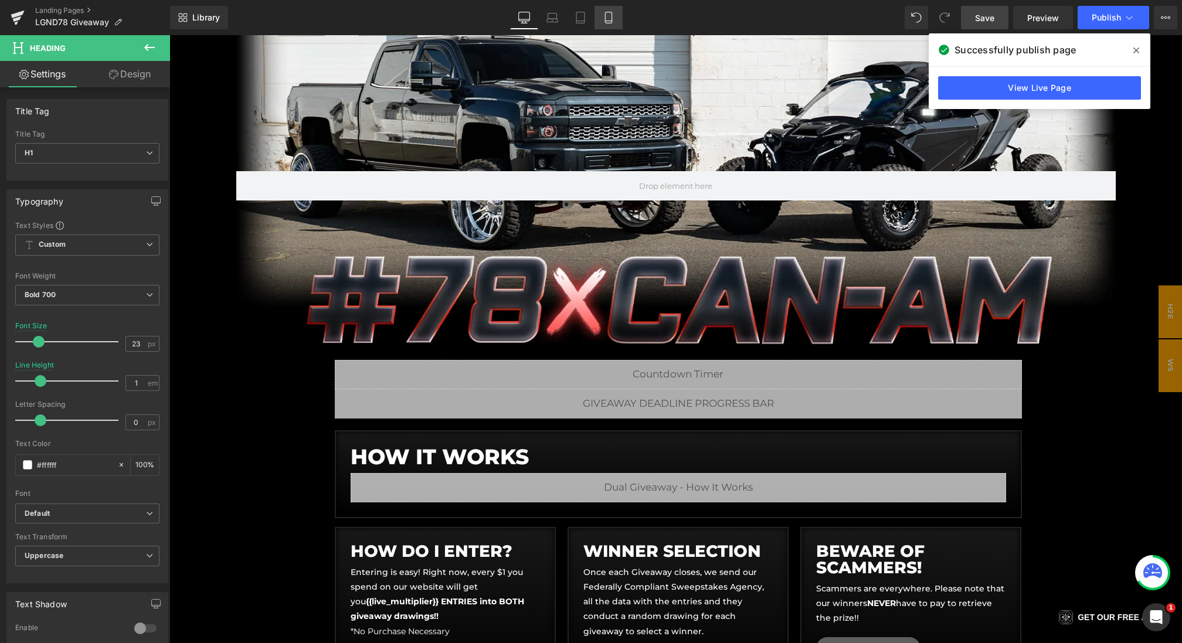
click at [600, 12] on link "Mobile" at bounding box center [609, 17] width 28 height 23
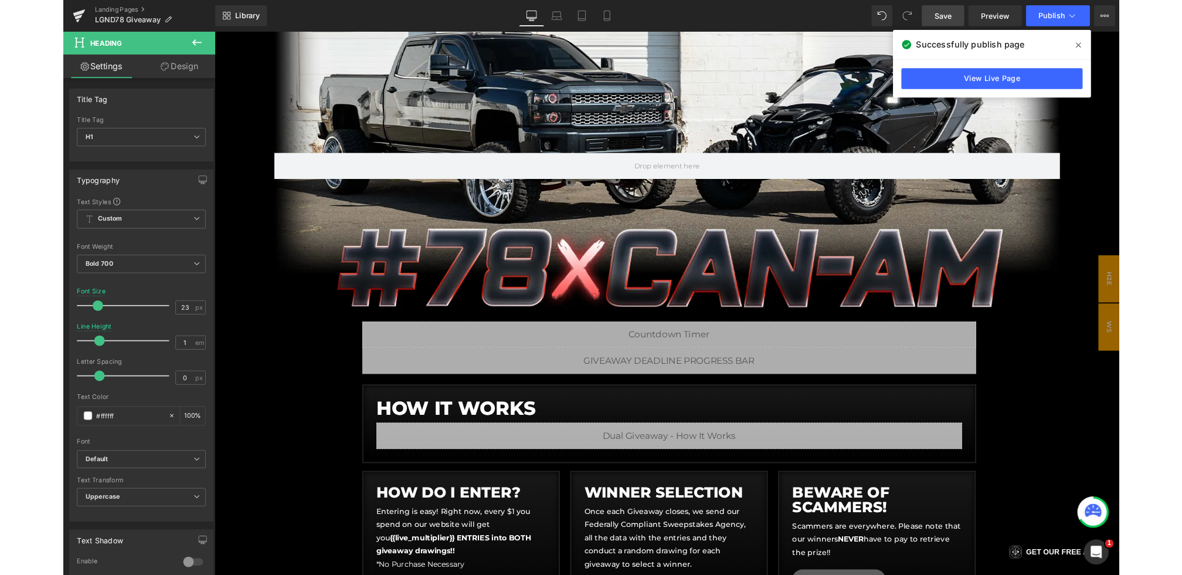
scroll to position [0, 0]
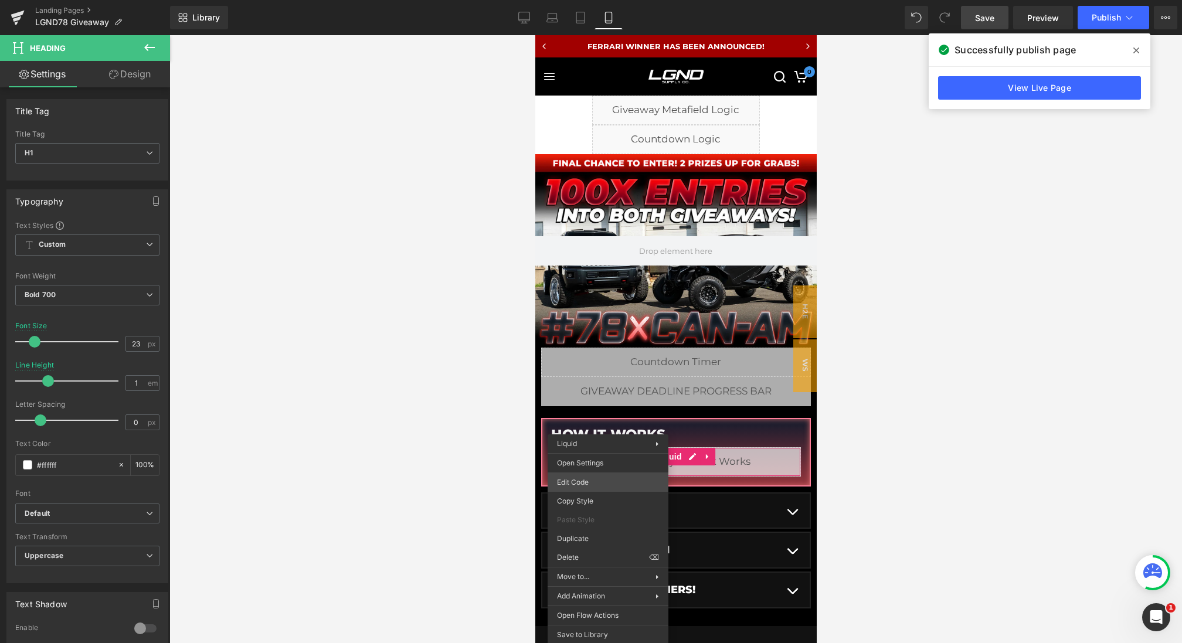
click at [582, 0] on div "You are previewing how the will restyle your page. You can not edit Elements in…" at bounding box center [591, 0] width 1182 height 0
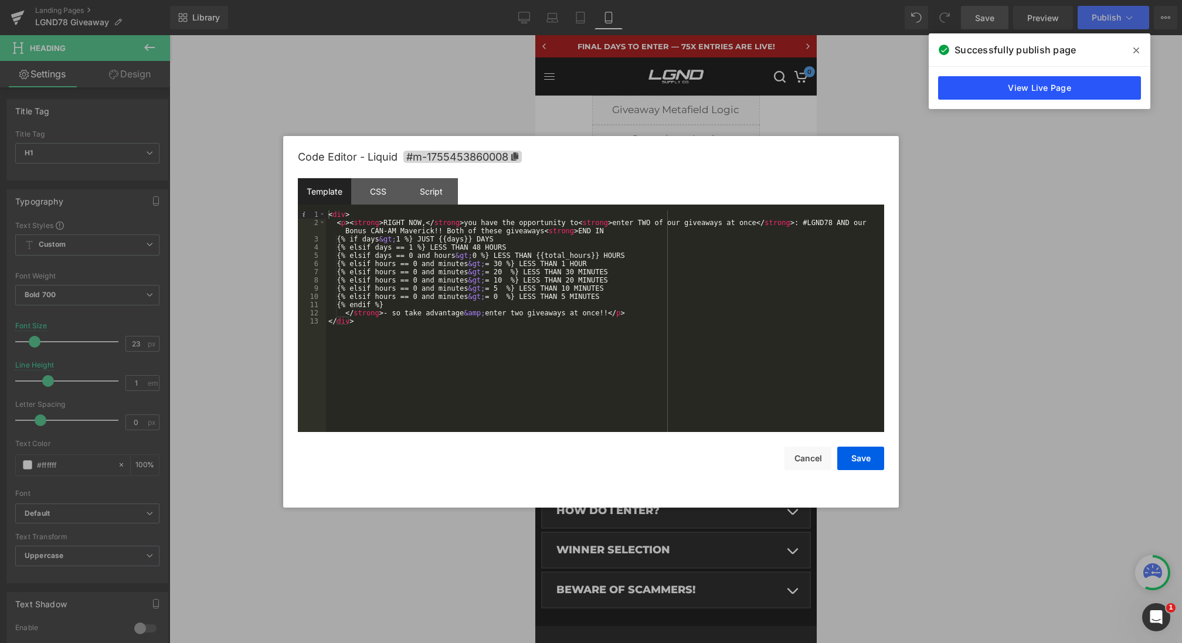
click at [981, 91] on link "View Live Page" at bounding box center [1039, 87] width 203 height 23
